Goal: Information Seeking & Learning: Learn about a topic

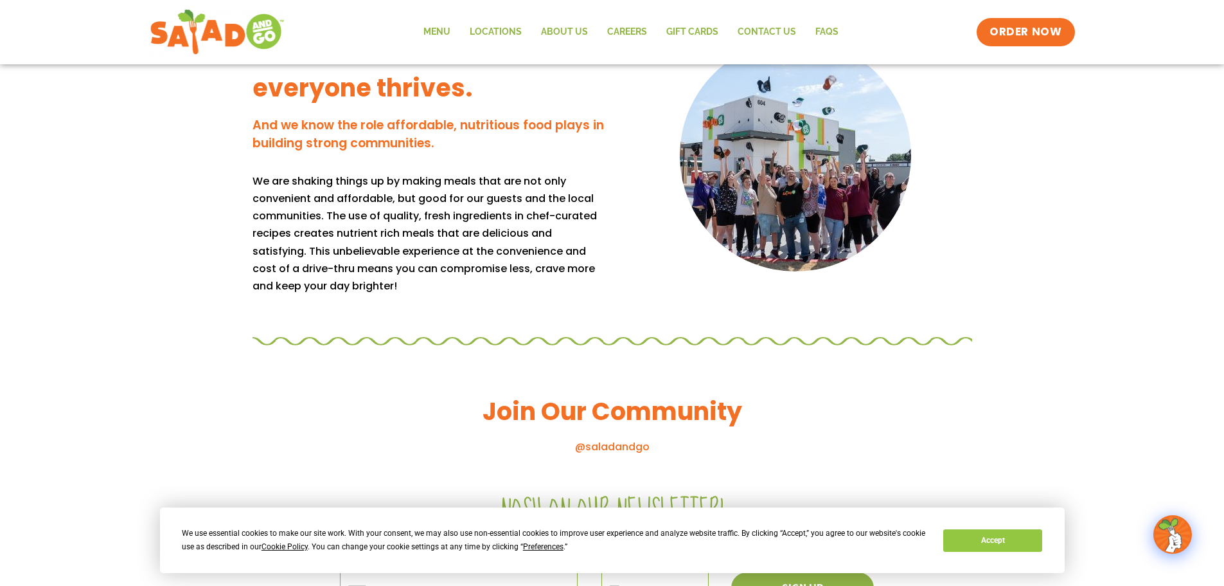
scroll to position [1124, 0]
click at [433, 32] on link "Menu" at bounding box center [437, 32] width 46 height 30
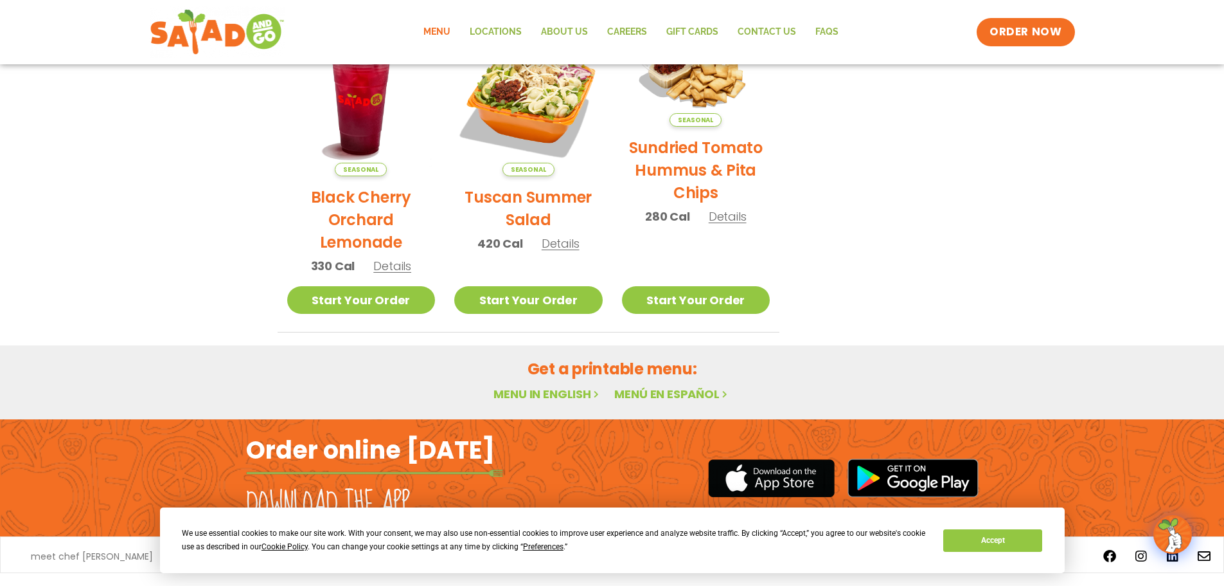
scroll to position [628, 0]
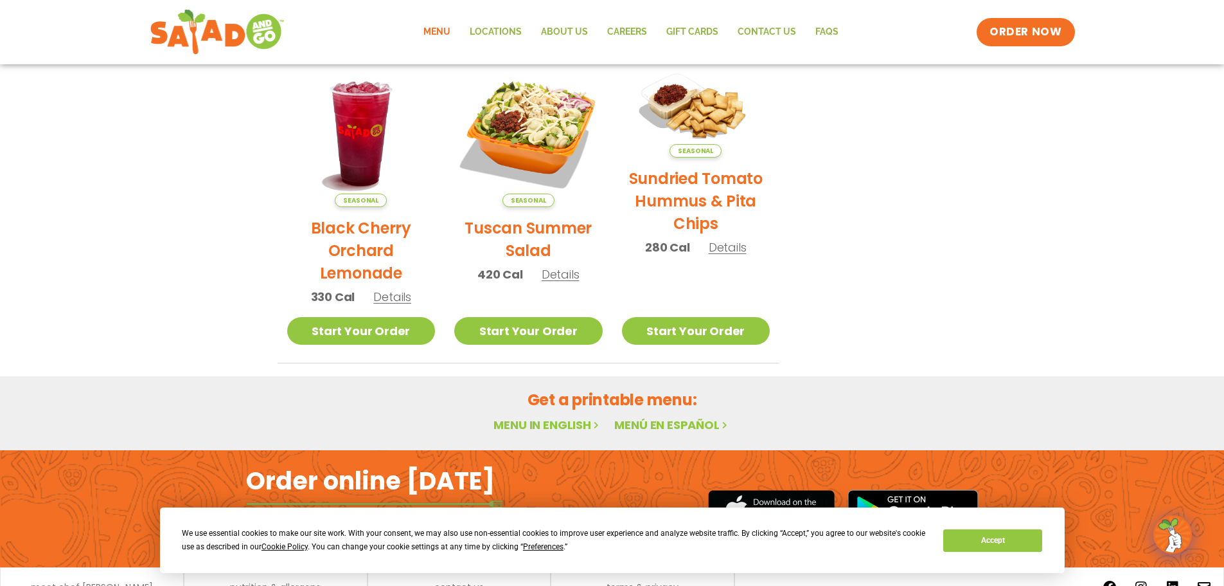
click at [560, 427] on link "Menu in English" at bounding box center [548, 424] width 108 height 16
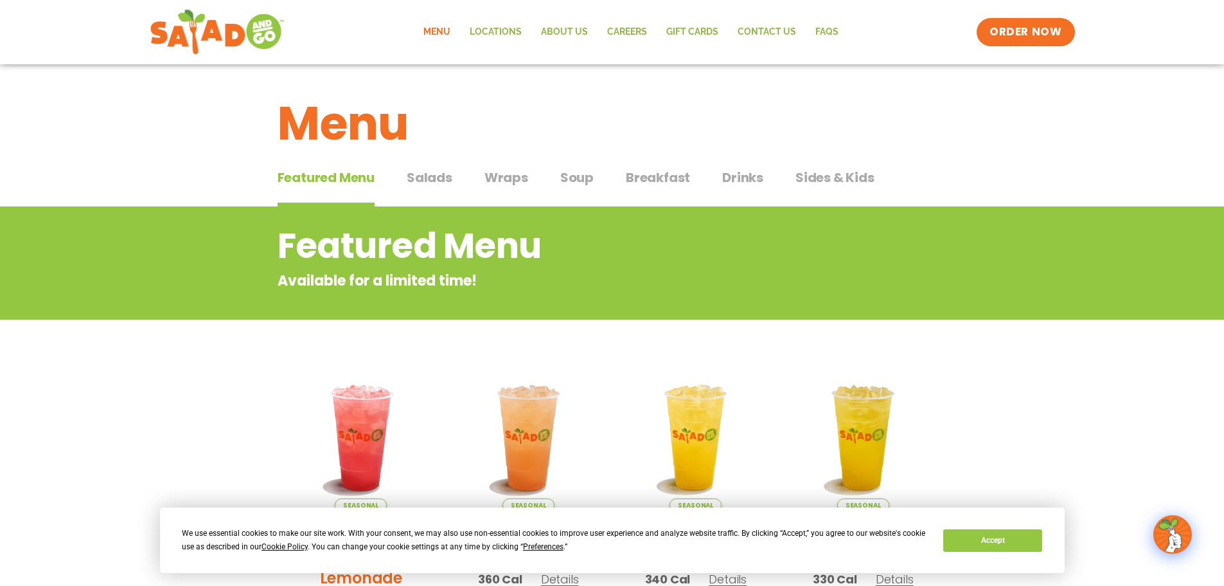
click at [442, 176] on span "Salads" at bounding box center [430, 177] width 46 height 19
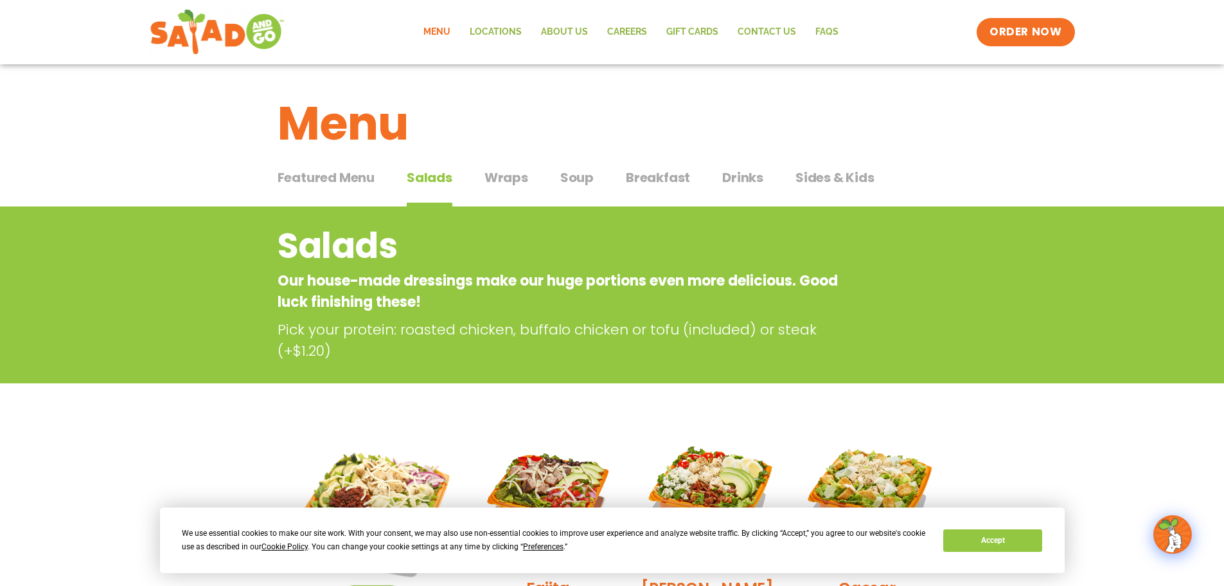
click at [509, 176] on span "Wraps" at bounding box center [507, 177] width 44 height 19
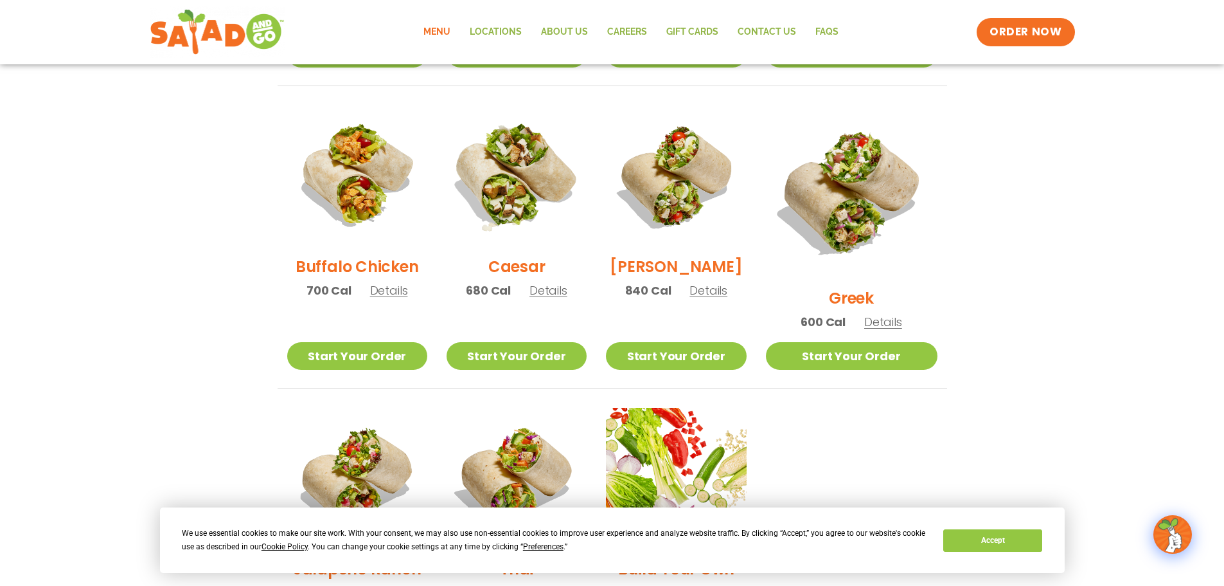
scroll to position [625, 0]
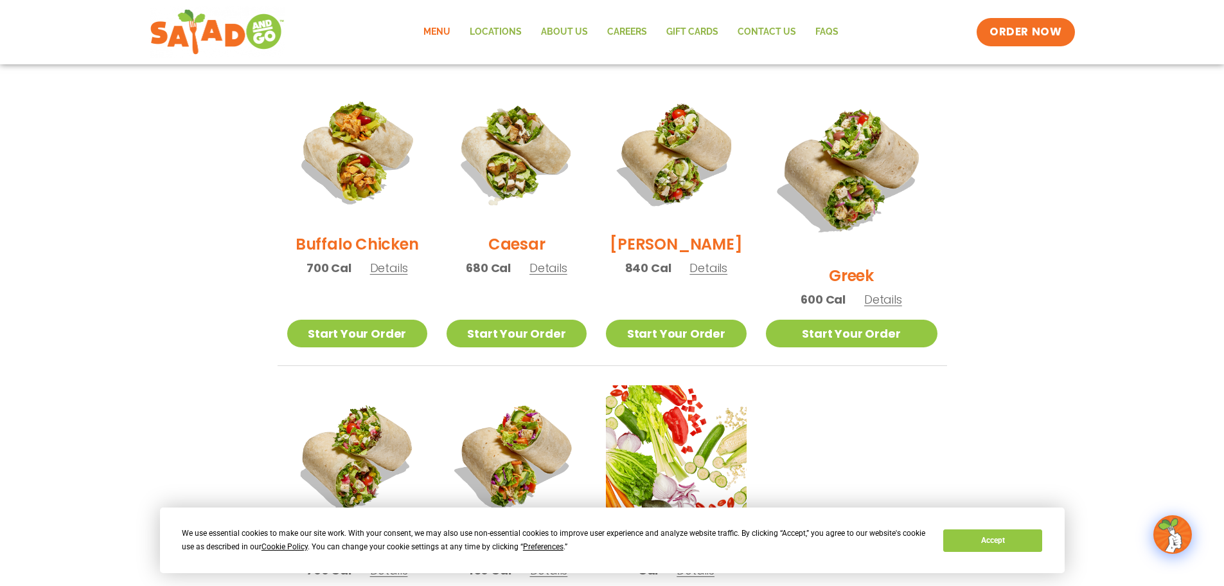
click at [853, 264] on h2 "Greek" at bounding box center [851, 275] width 45 height 22
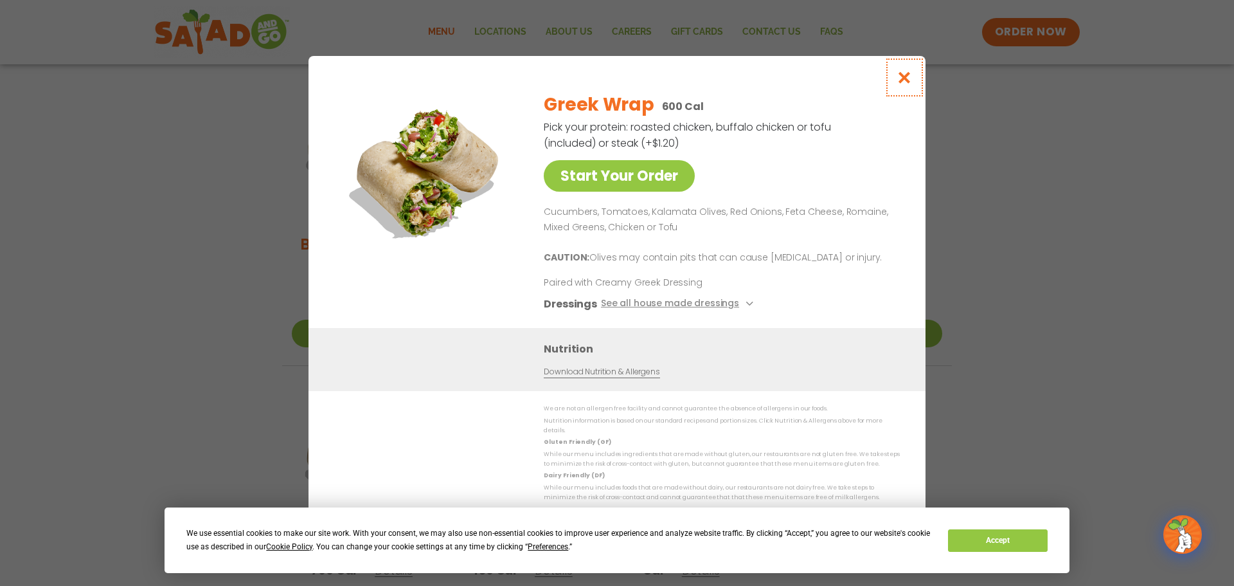
click at [902, 71] on icon "Close modal" at bounding box center [905, 77] width 16 height 13
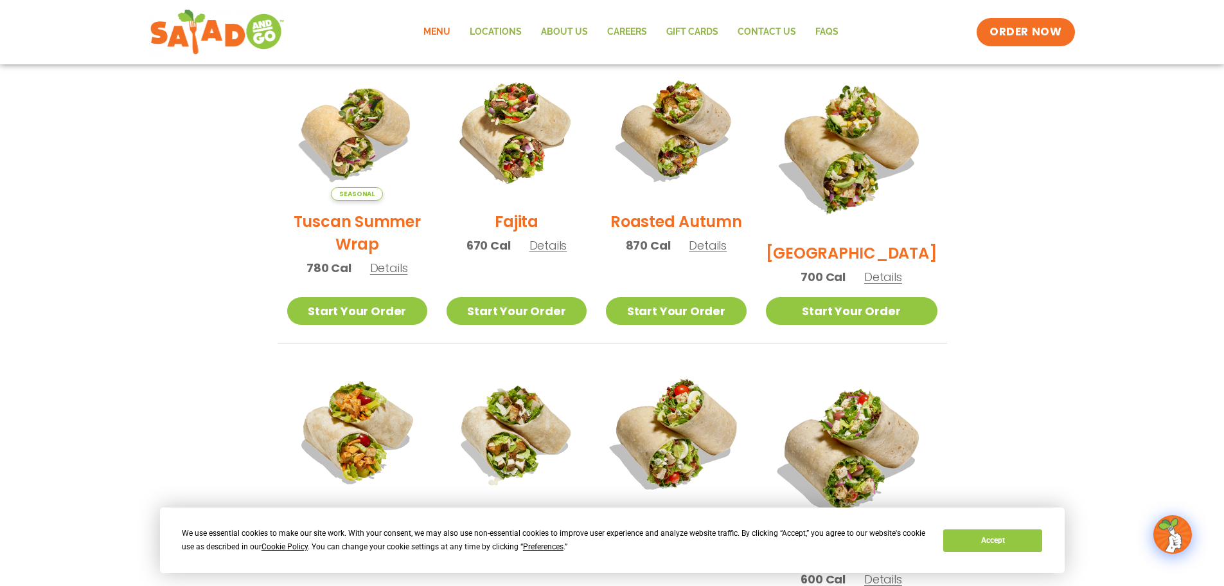
scroll to position [368, 0]
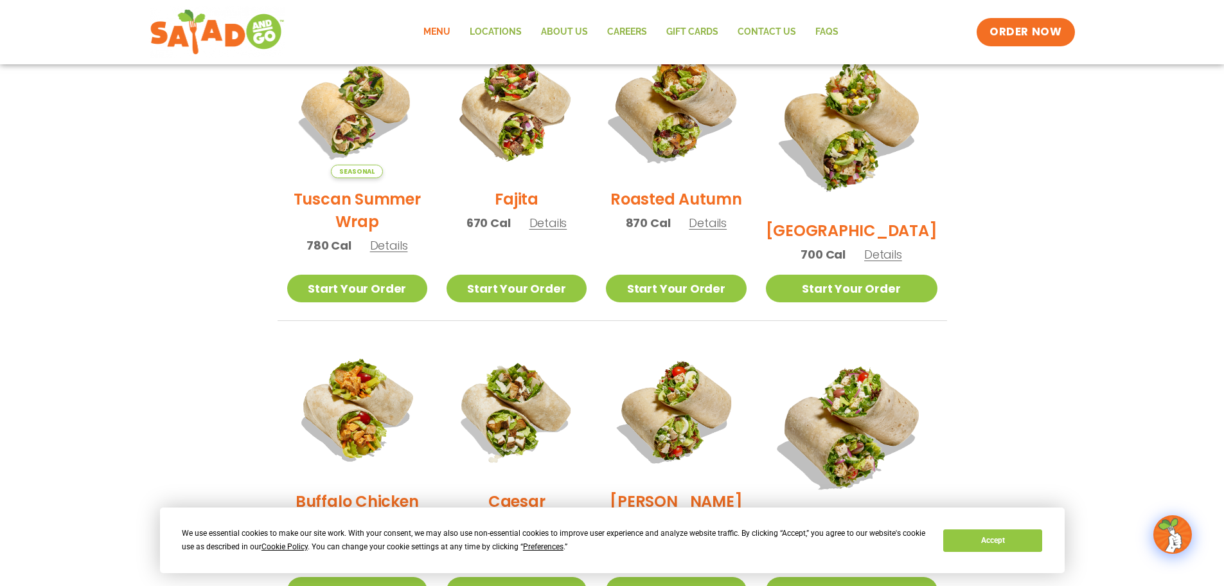
click at [701, 96] on img at bounding box center [676, 108] width 165 height 165
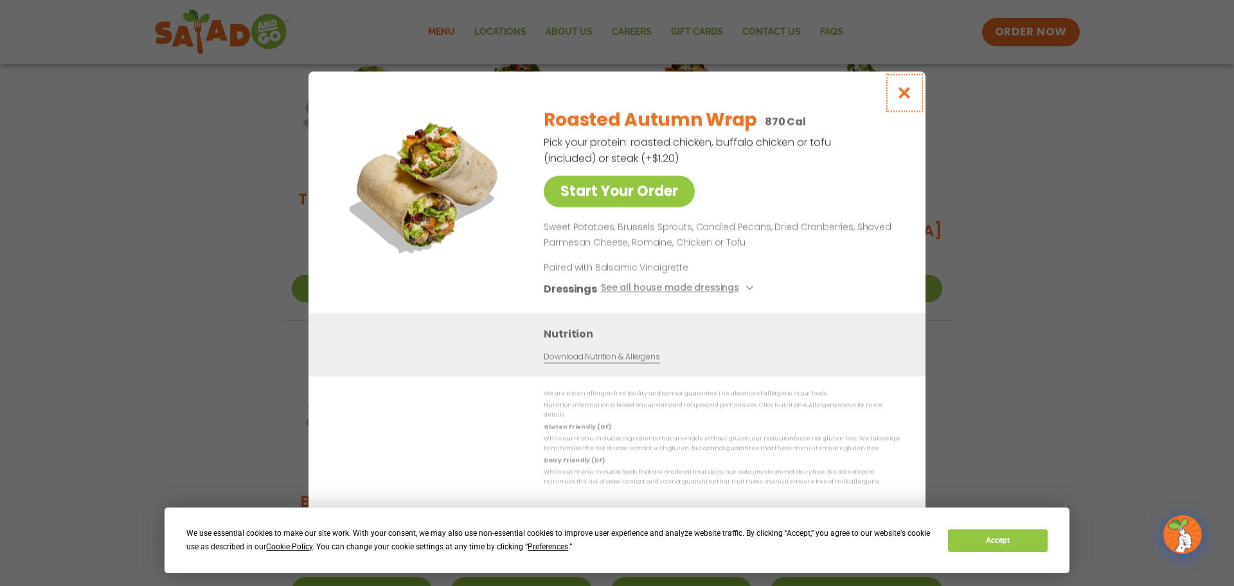
drag, startPoint x: 902, startPoint y: 19, endPoint x: 902, endPoint y: 2, distance: 16.7
click at [902, 86] on icon "Close modal" at bounding box center [905, 92] width 16 height 13
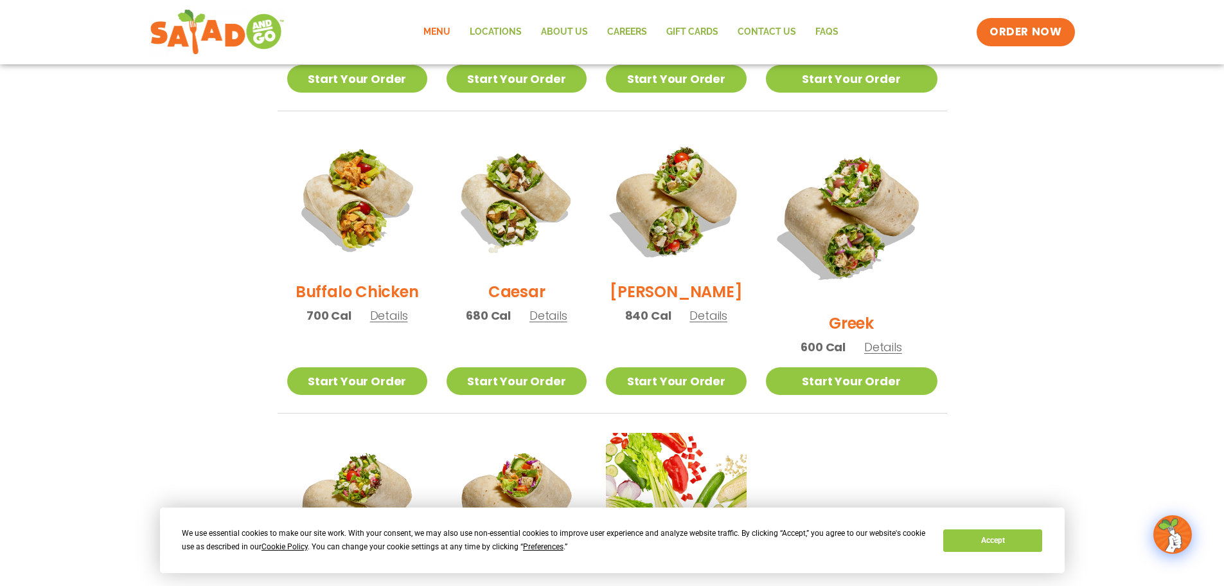
scroll to position [560, 0]
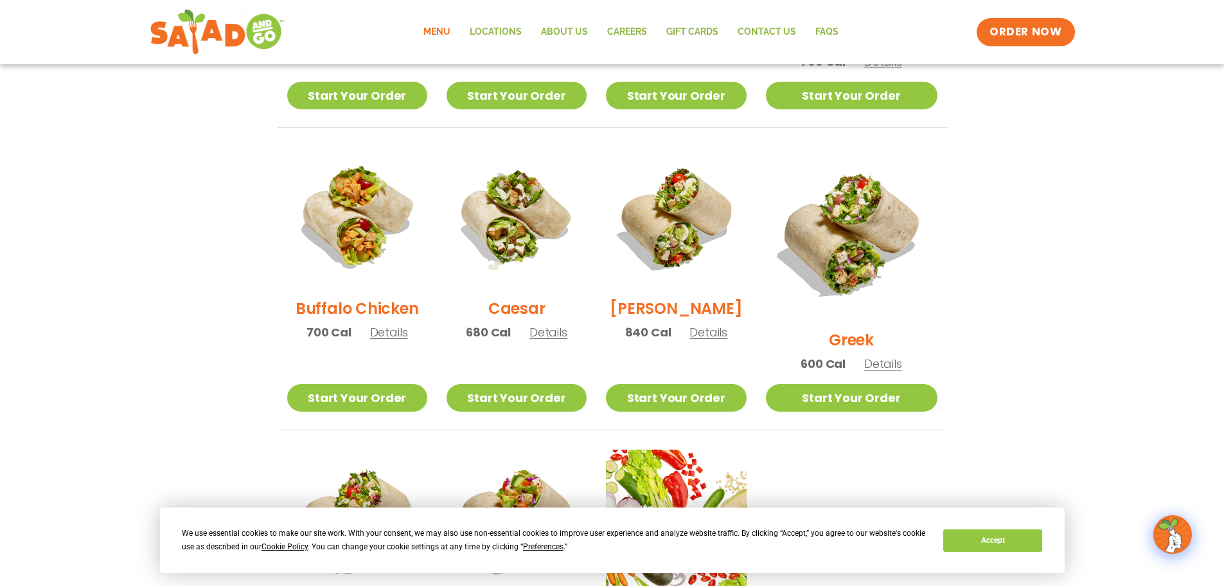
click at [523, 309] on h2 "Caesar" at bounding box center [516, 308] width 57 height 22
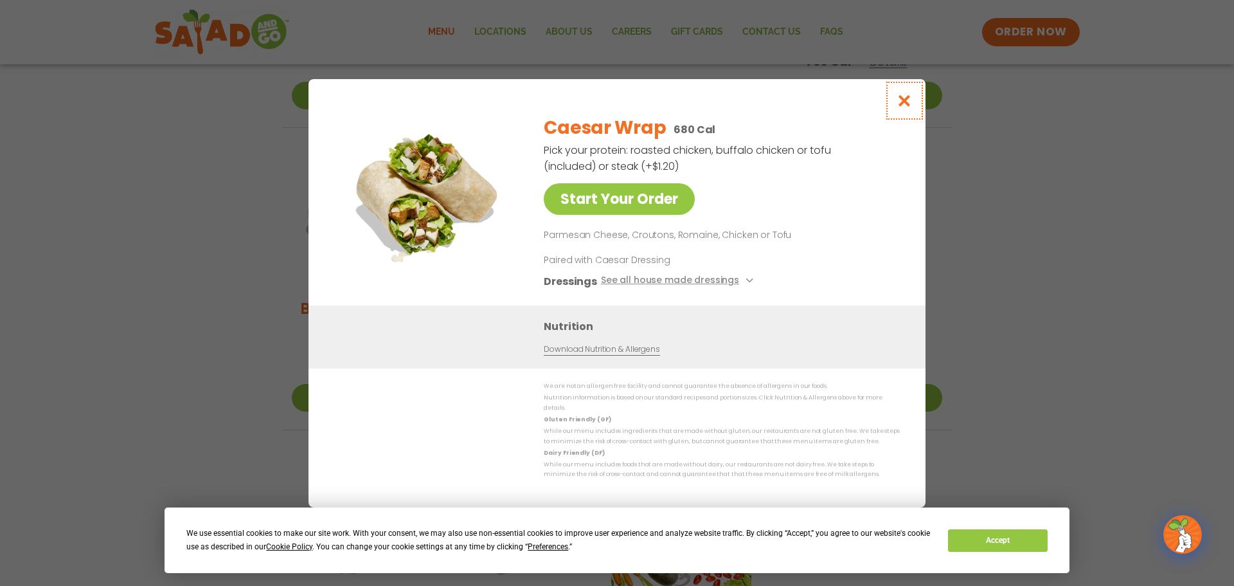
click at [905, 94] on icon "Close modal" at bounding box center [905, 100] width 16 height 13
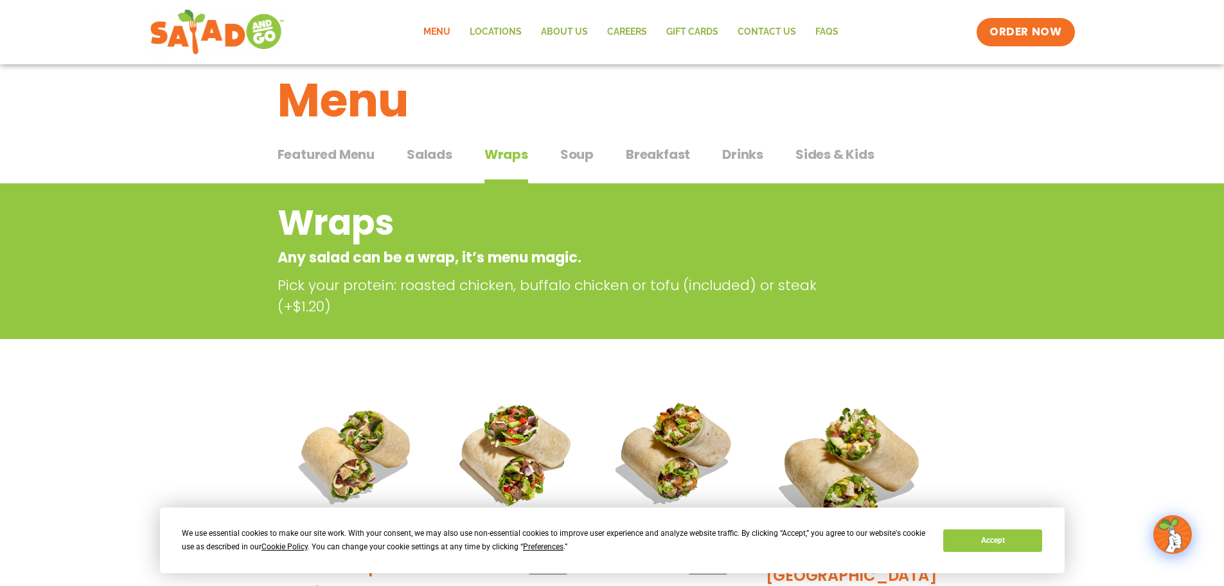
scroll to position [0, 0]
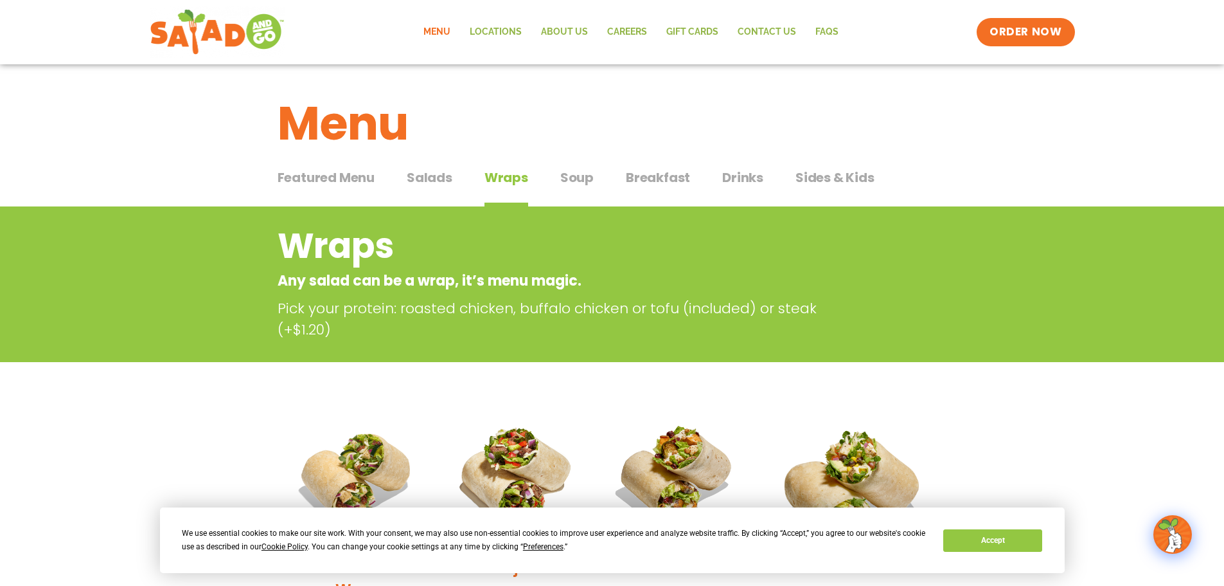
click at [586, 175] on span "Soup" at bounding box center [576, 177] width 33 height 19
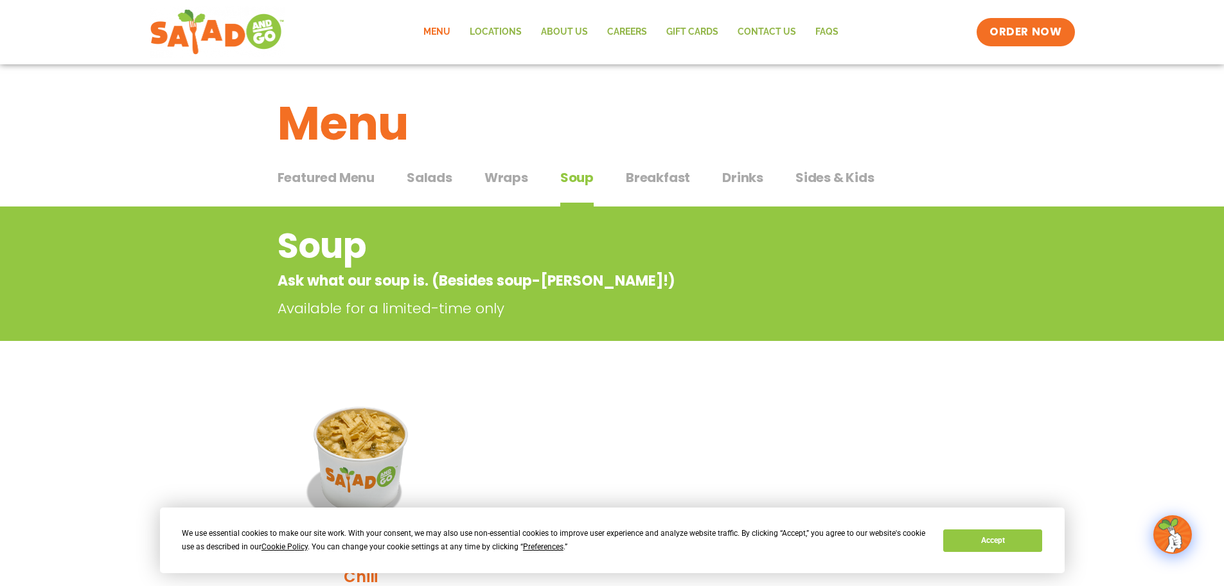
click at [656, 179] on span "Breakfast" at bounding box center [658, 177] width 64 height 19
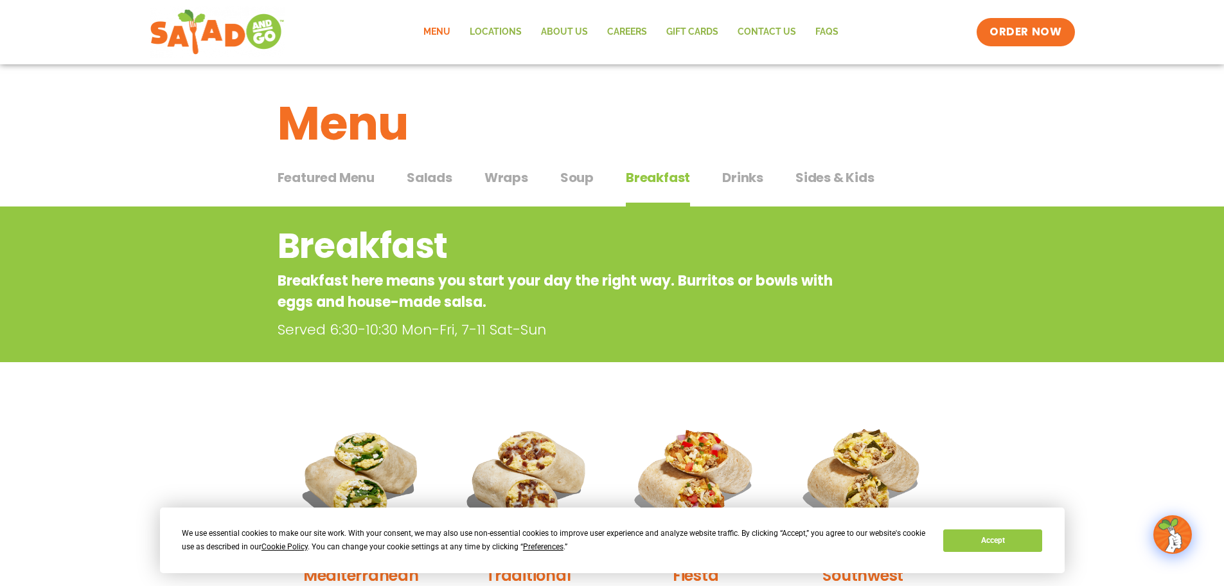
click at [816, 178] on span "Sides & Kids" at bounding box center [835, 177] width 79 height 19
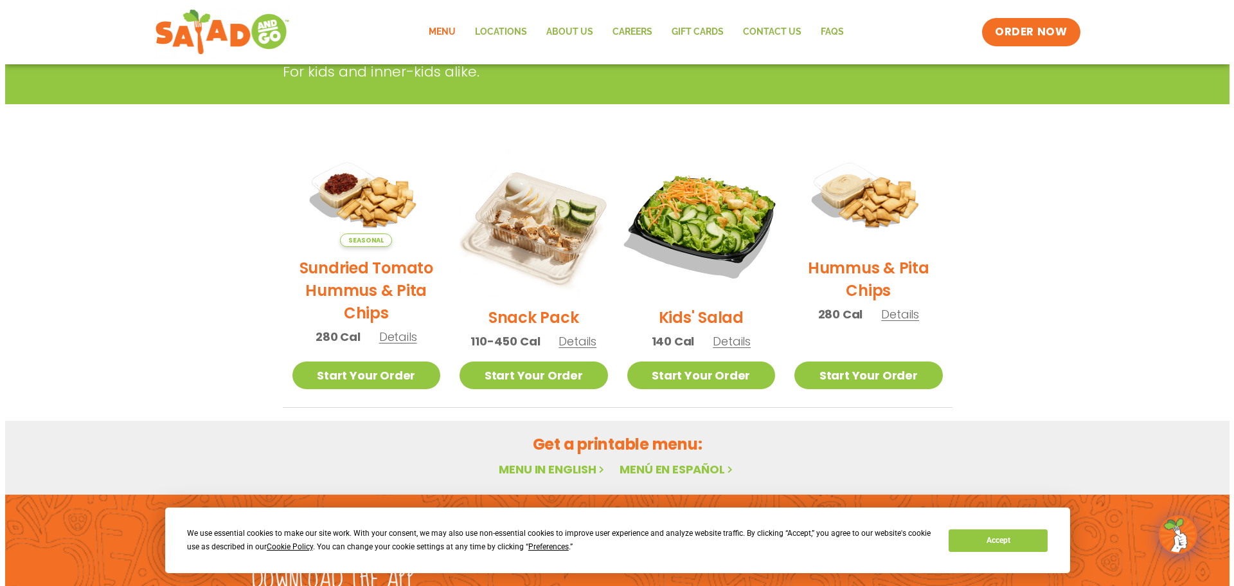
scroll to position [257, 0]
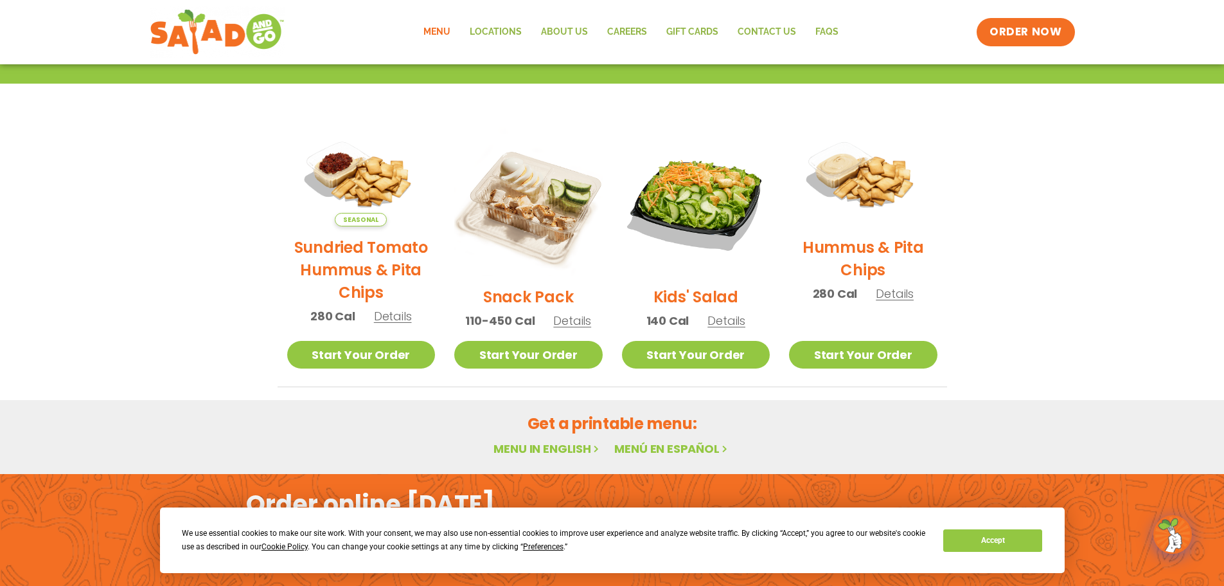
click at [728, 320] on span "Details" at bounding box center [727, 320] width 38 height 16
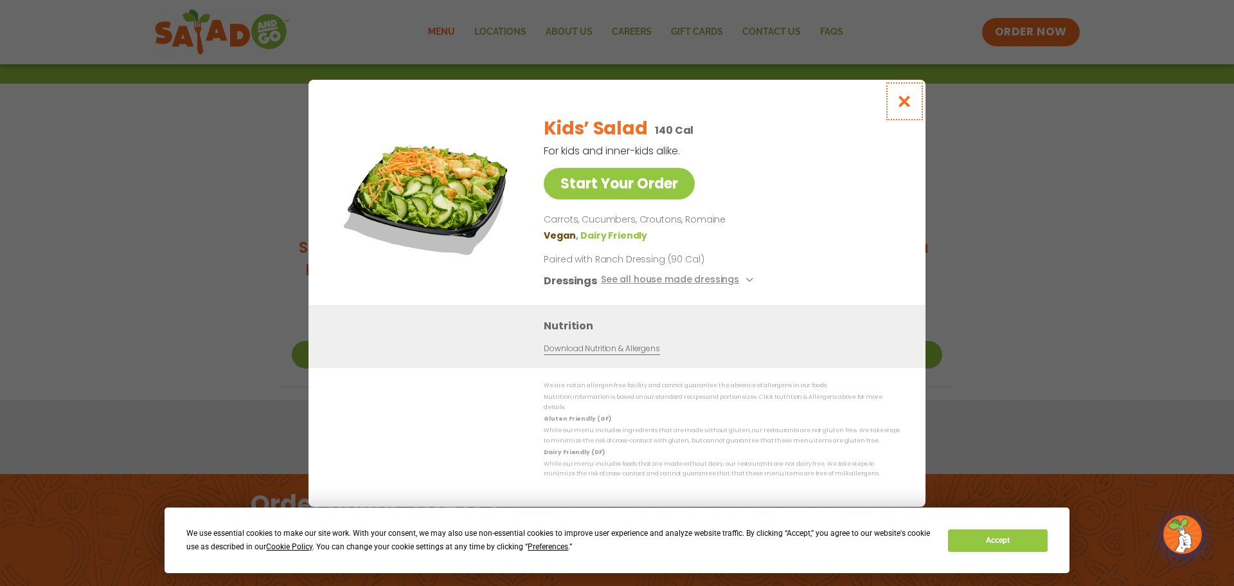
click at [905, 94] on icon "Close modal" at bounding box center [905, 100] width 16 height 13
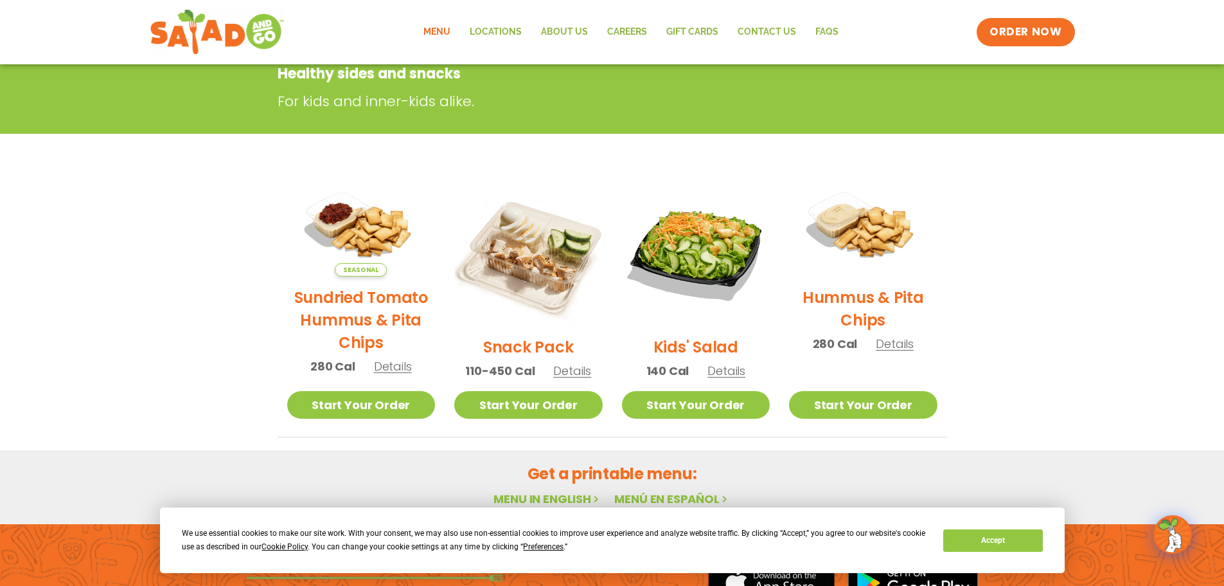
scroll to position [206, 0]
